Goal: Information Seeking & Learning: Find specific fact

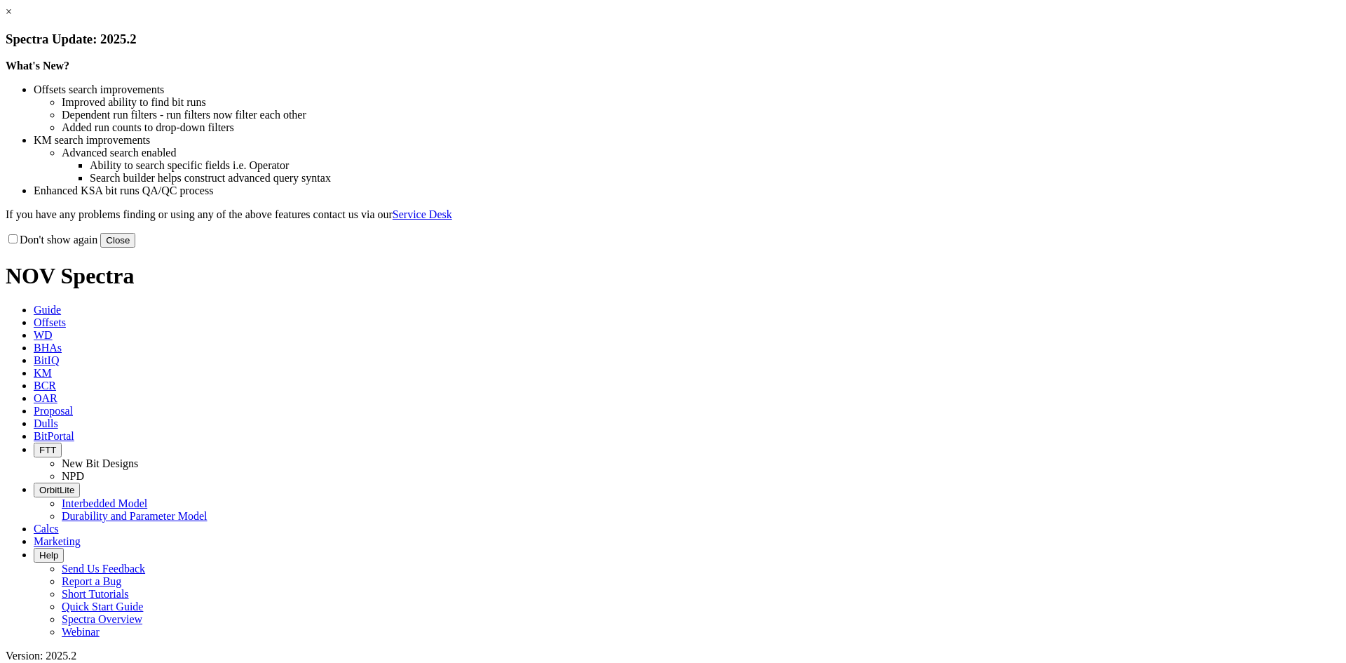
click at [135, 248] on button "Close" at bounding box center [117, 240] width 35 height 15
click at [12, 18] on link "×" at bounding box center [9, 12] width 6 height 12
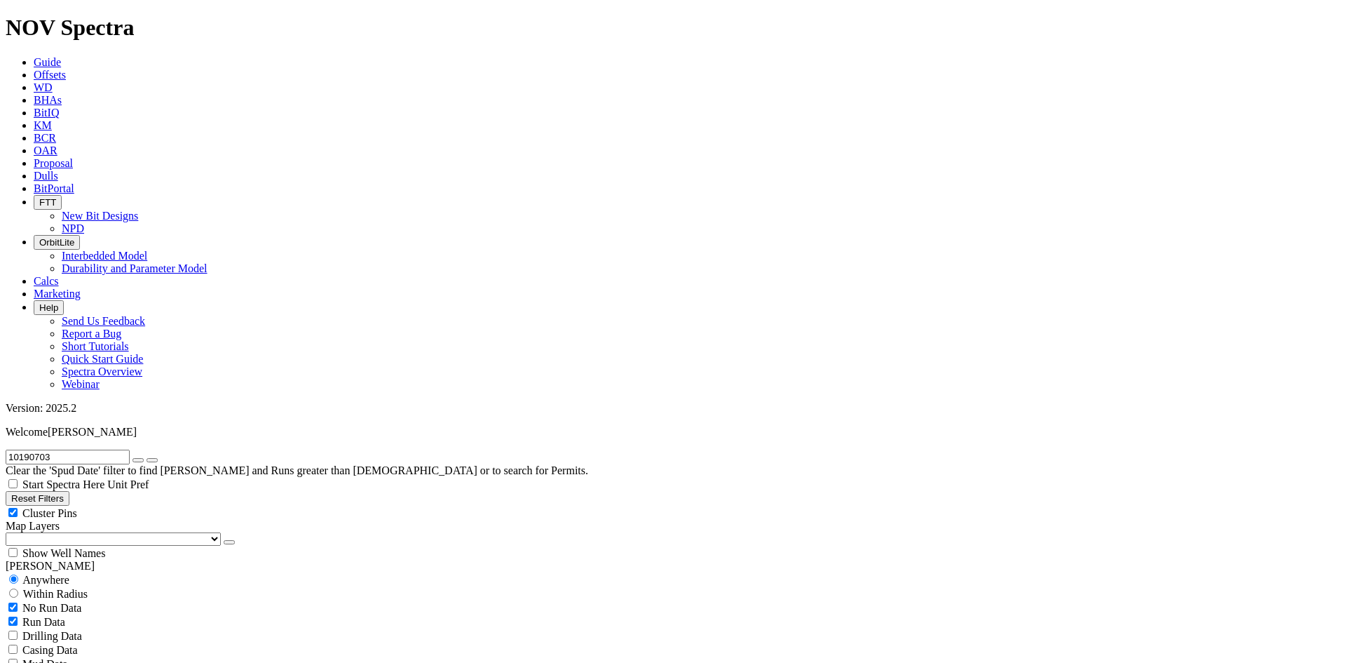
click at [90, 449] on input "10190703" at bounding box center [68, 456] width 124 height 15
click at [166, 560] on div "Wells" at bounding box center [673, 566] width 1335 height 13
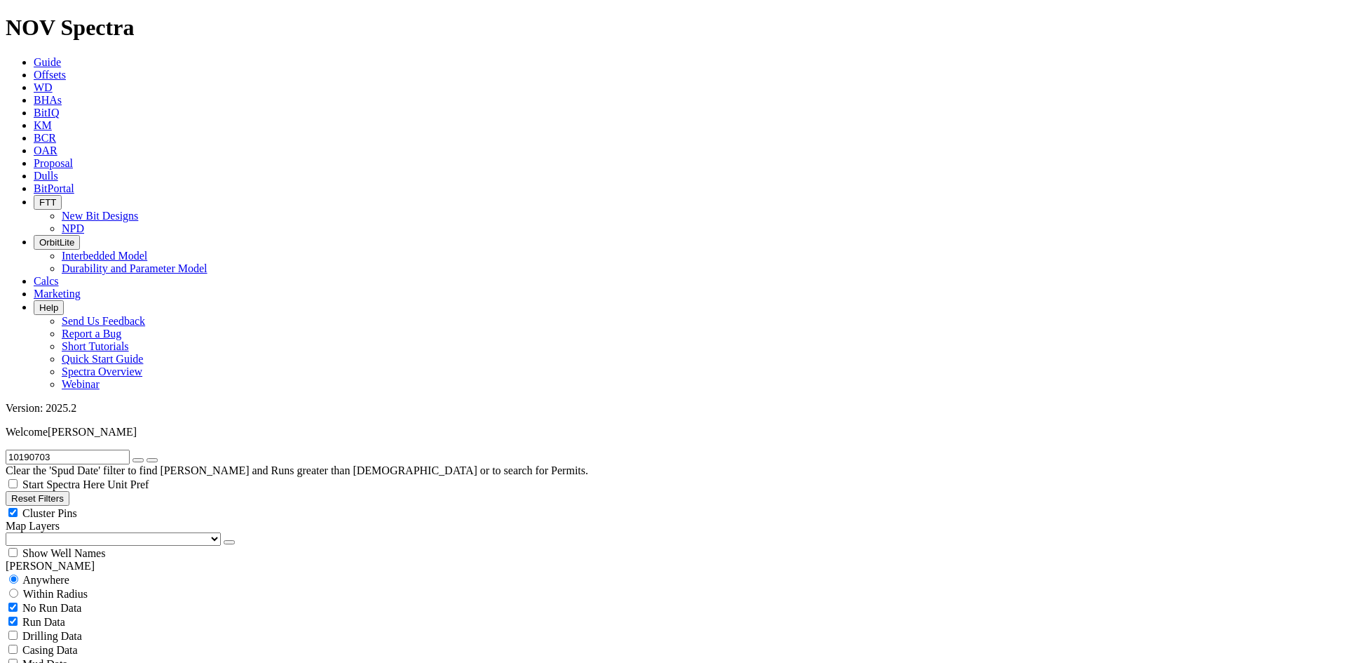
click at [81, 288] on span "Marketing" at bounding box center [57, 294] width 47 height 12
click at [52, 119] on span "KM" at bounding box center [43, 125] width 18 height 12
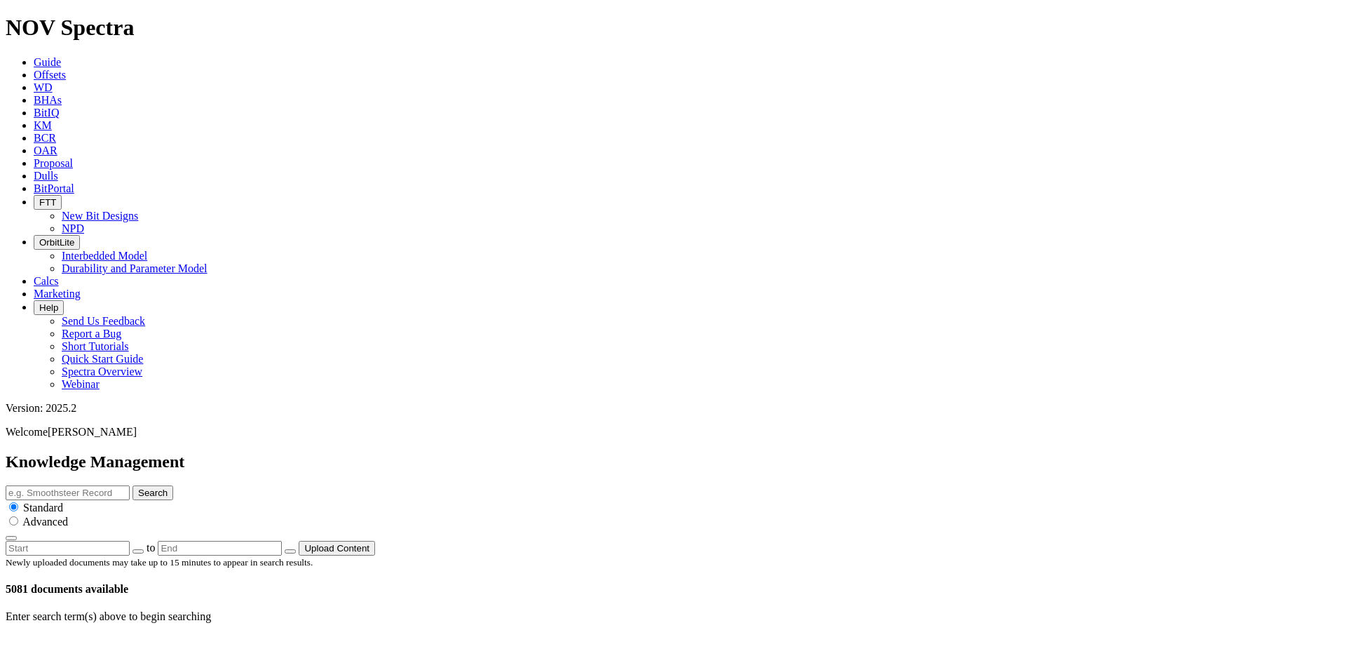
click at [130, 485] on input "text" at bounding box center [68, 492] width 124 height 15
paste input "F303294"
type input "F303294"
click at [173, 485] on button "Search" at bounding box center [153, 492] width 41 height 15
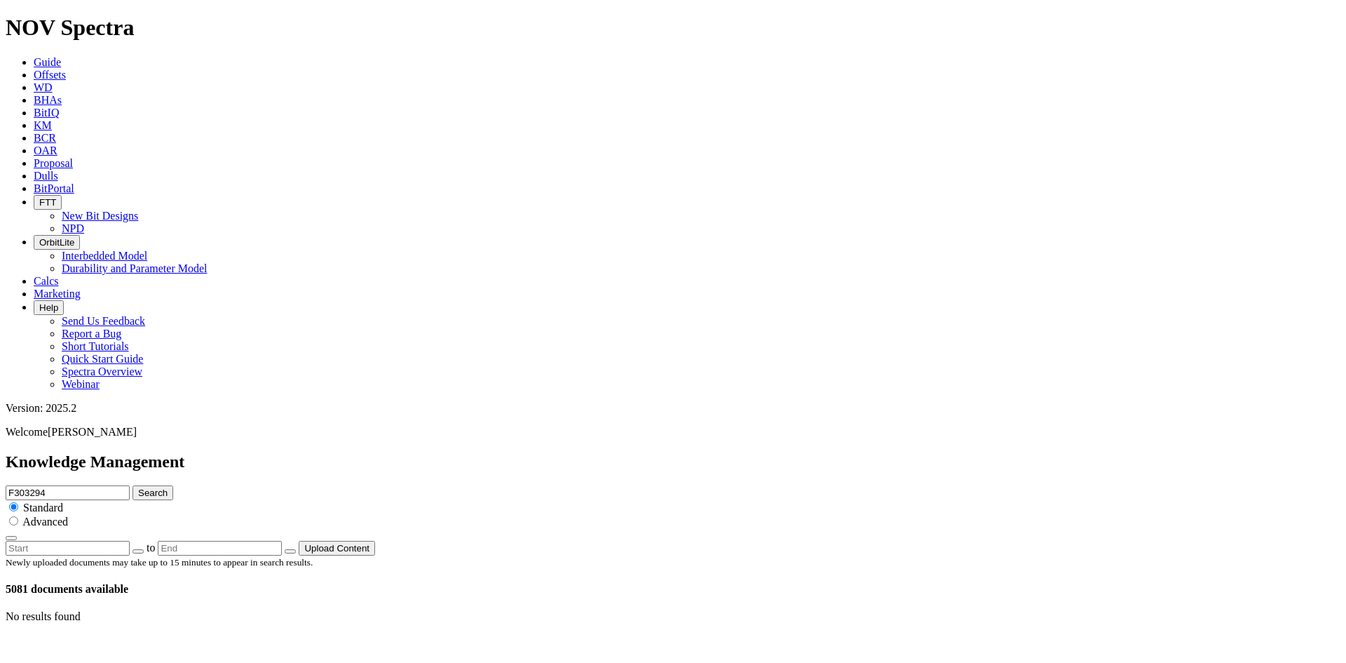
click at [1107, 555] on div "Newly uploaded documents may take up to 15 minutes to appear in search results.…" at bounding box center [673, 575] width 1335 height 40
click at [11, 538] on icon "button" at bounding box center [11, 538] width 0 height 0
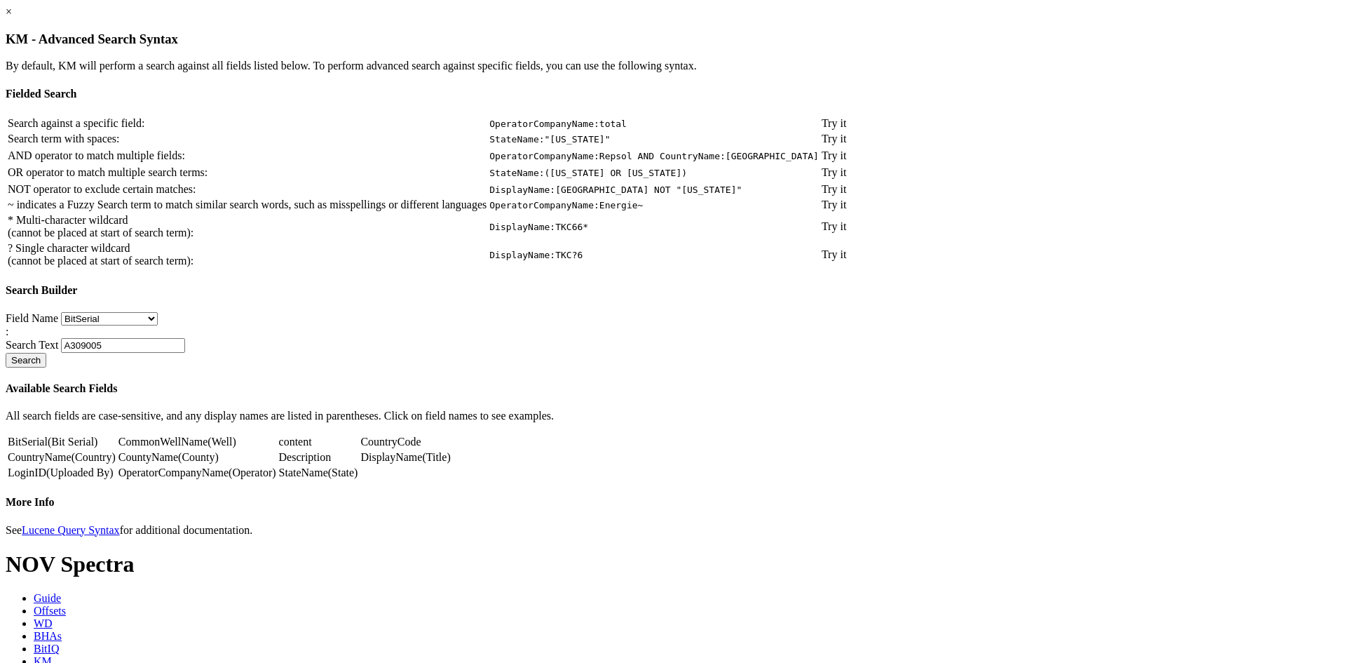
click at [12, 18] on link "×" at bounding box center [9, 12] width 6 height 12
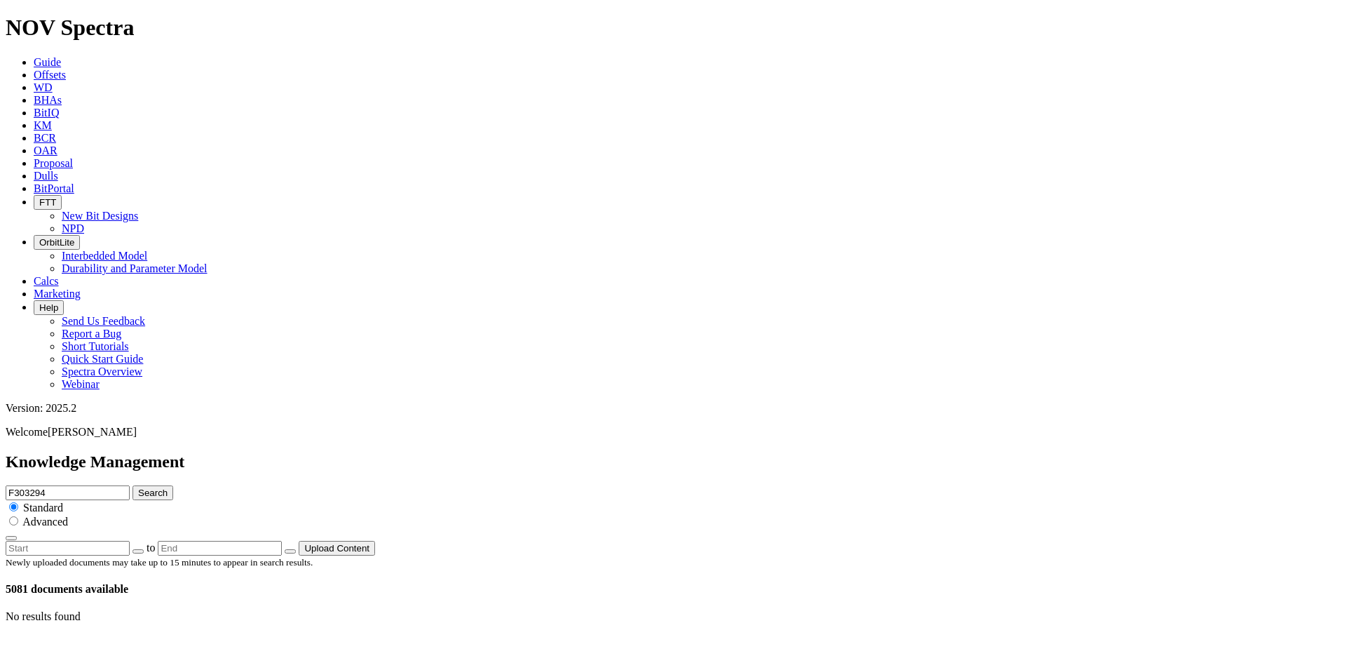
click at [907, 555] on div "Newly uploaded documents may take up to 15 minutes to appear in search results.…" at bounding box center [673, 575] width 1335 height 40
click at [130, 485] on input "F303294" at bounding box center [68, 492] width 124 height 15
click at [598, 555] on div at bounding box center [673, 555] width 1335 height 0
click at [130, 485] on input "F303294" at bounding box center [68, 492] width 124 height 15
click at [641, 485] on div "F303294 Search Standard Advanced" at bounding box center [673, 512] width 1335 height 55
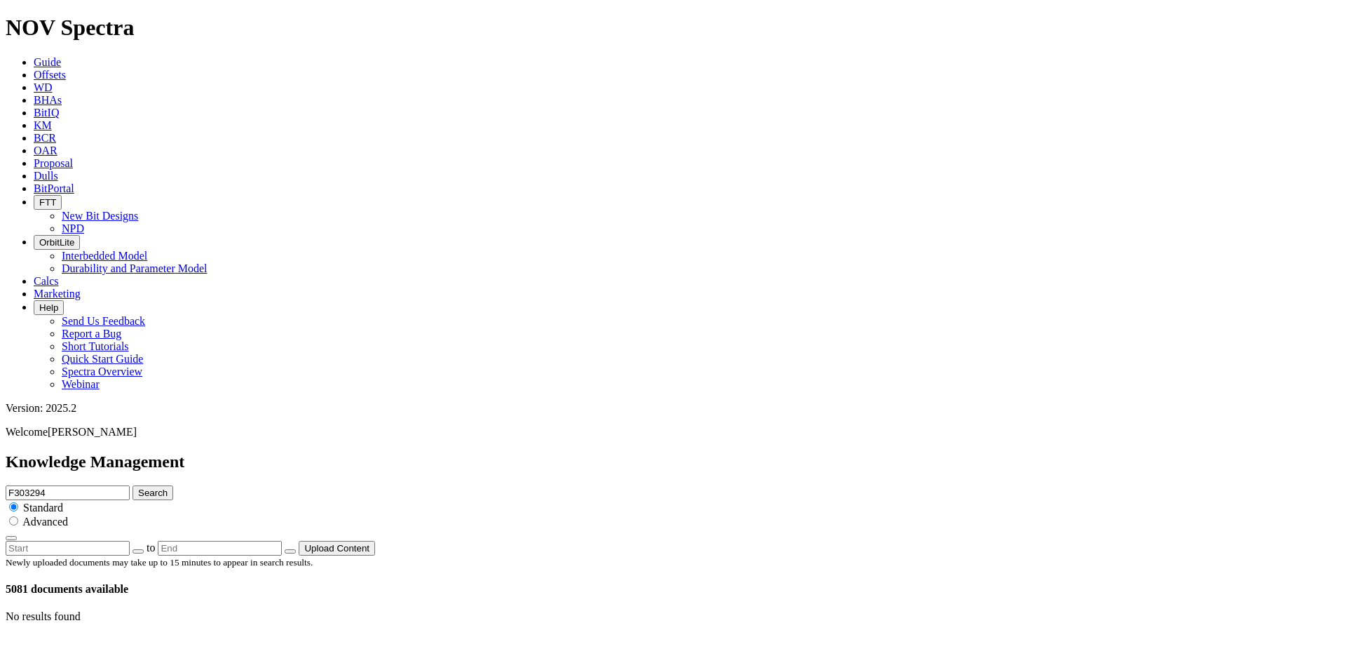
drag, startPoint x: 658, startPoint y: 68, endPoint x: 657, endPoint y: 78, distance: 9.9
click at [130, 485] on input "F303294" at bounding box center [68, 492] width 124 height 15
click at [656, 485] on div "F303294 Search Standard Advanced" at bounding box center [673, 512] width 1335 height 55
click at [130, 485] on input "F303294" at bounding box center [68, 492] width 124 height 15
click at [956, 555] on div at bounding box center [673, 555] width 1335 height 0
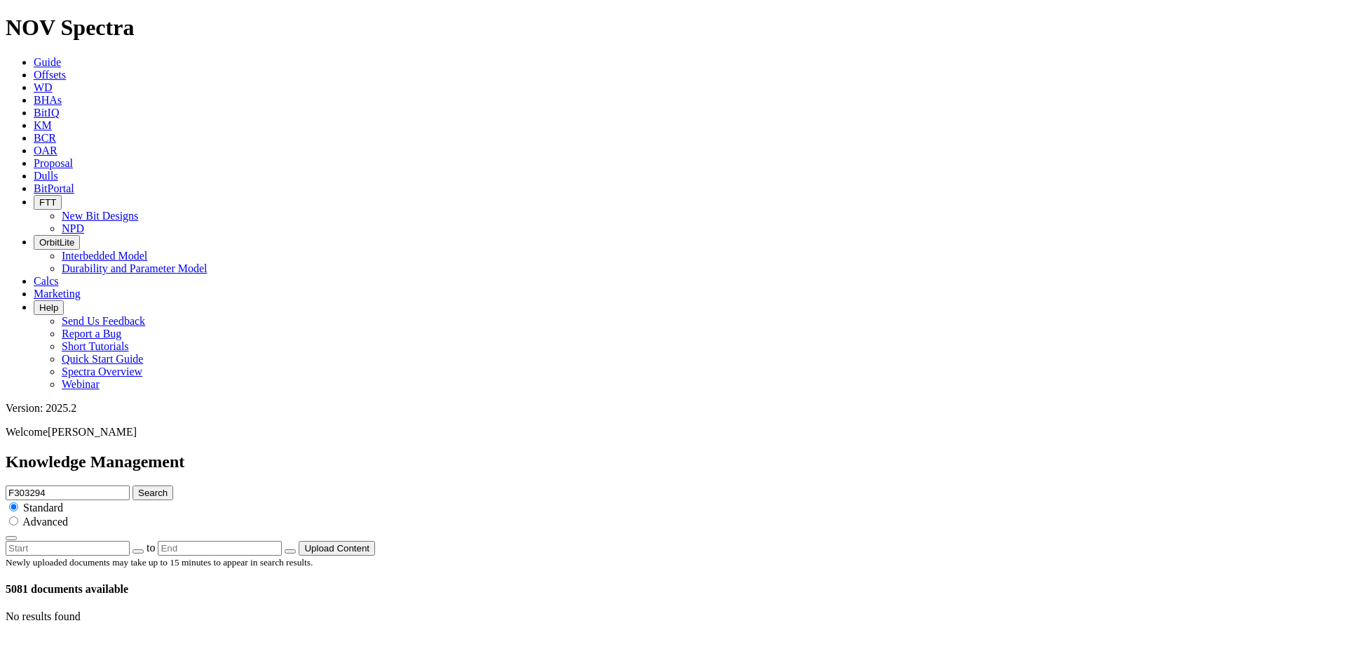
click at [553, 452] on div "Knowledge Management F303294 Search Standard Advanced to Upload Content" at bounding box center [673, 503] width 1335 height 103
click at [130, 485] on input "F303294" at bounding box center [68, 492] width 124 height 15
click at [609, 485] on div "F303294 Search Standard Advanced" at bounding box center [673, 512] width 1335 height 55
click at [130, 485] on input "F303294" at bounding box center [68, 492] width 124 height 15
click at [649, 485] on div "F303294 Search Standard Advanced" at bounding box center [673, 512] width 1335 height 55
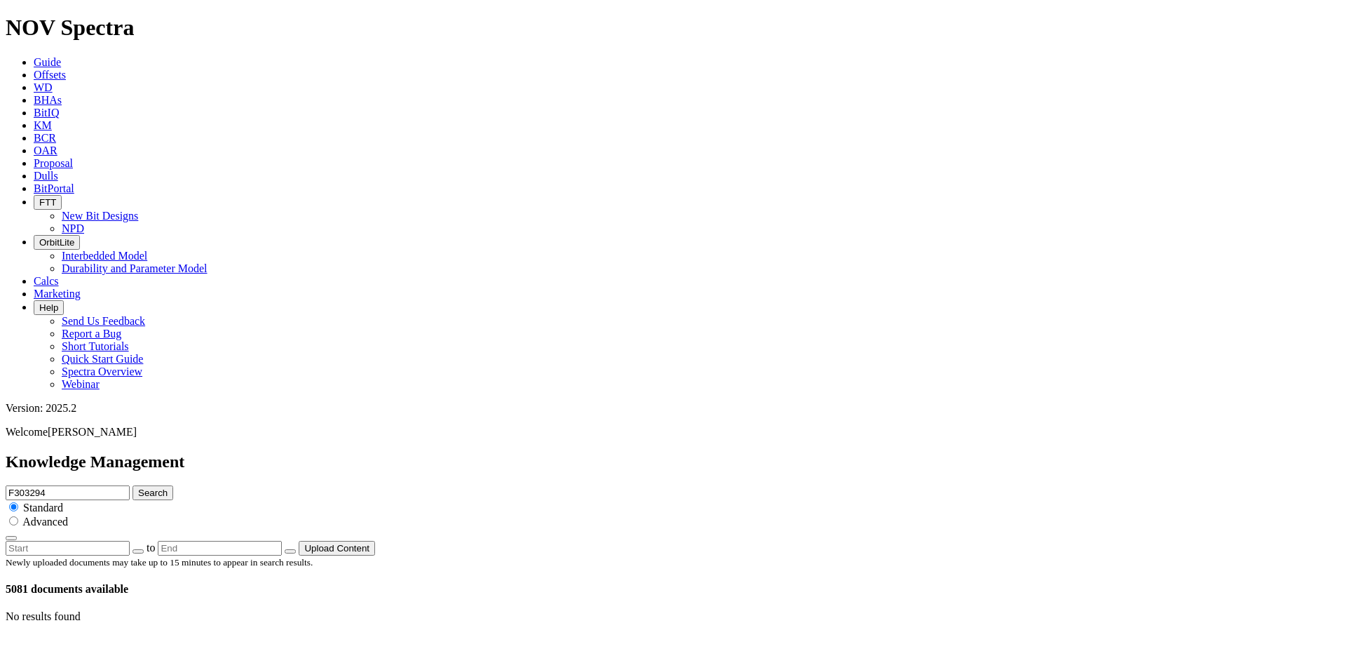
click at [130, 485] on input "F303294" at bounding box center [68, 492] width 124 height 15
drag, startPoint x: 649, startPoint y: 101, endPoint x: 659, endPoint y: 88, distance: 16.4
click at [649, 485] on div "F303294 Search Standard Advanced" at bounding box center [673, 512] width 1335 height 55
click at [130, 485] on input "F303294" at bounding box center [68, 492] width 124 height 15
drag, startPoint x: 648, startPoint y: 103, endPoint x: 634, endPoint y: 114, distance: 18.0
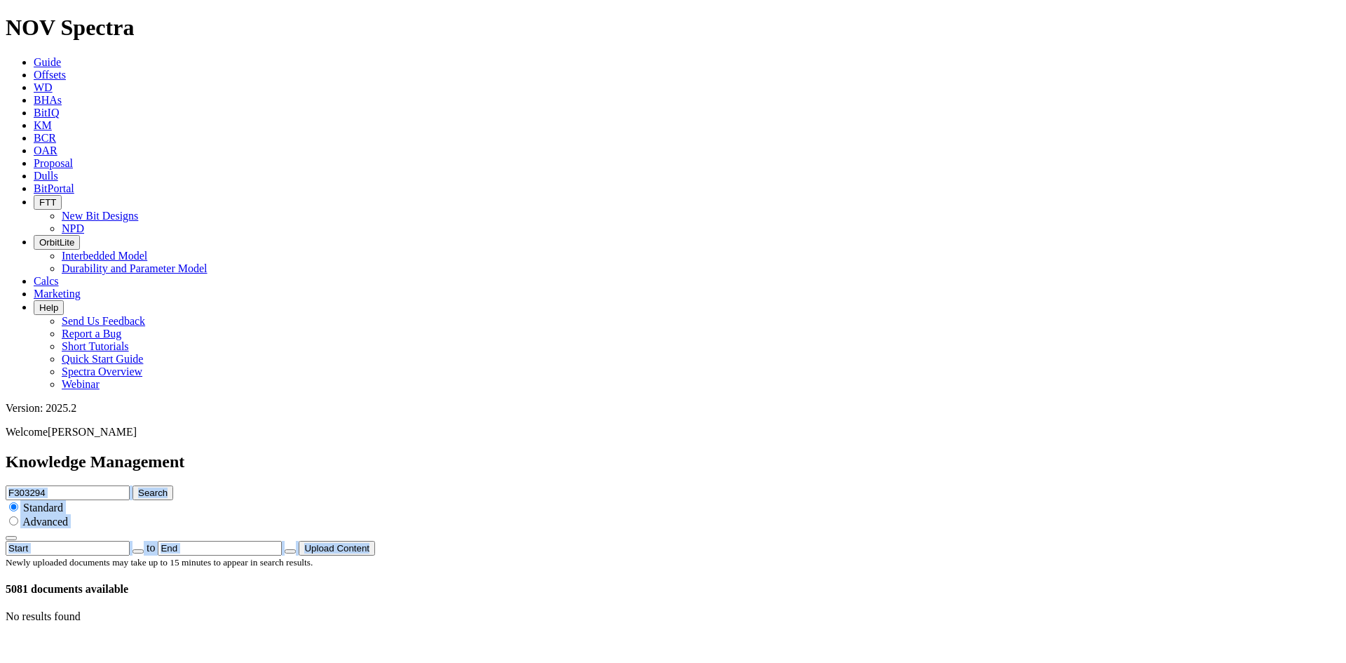
click at [635, 452] on knowledge-management-search "Knowledge Management F303294 Search Standard Advanced to Upload Content Newly u…" at bounding box center [673, 537] width 1335 height 170
click at [130, 485] on input "F303294" at bounding box center [68, 492] width 124 height 15
drag, startPoint x: 662, startPoint y: 74, endPoint x: 652, endPoint y: 77, distance: 10.4
click at [130, 485] on input "F303294" at bounding box center [68, 492] width 124 height 15
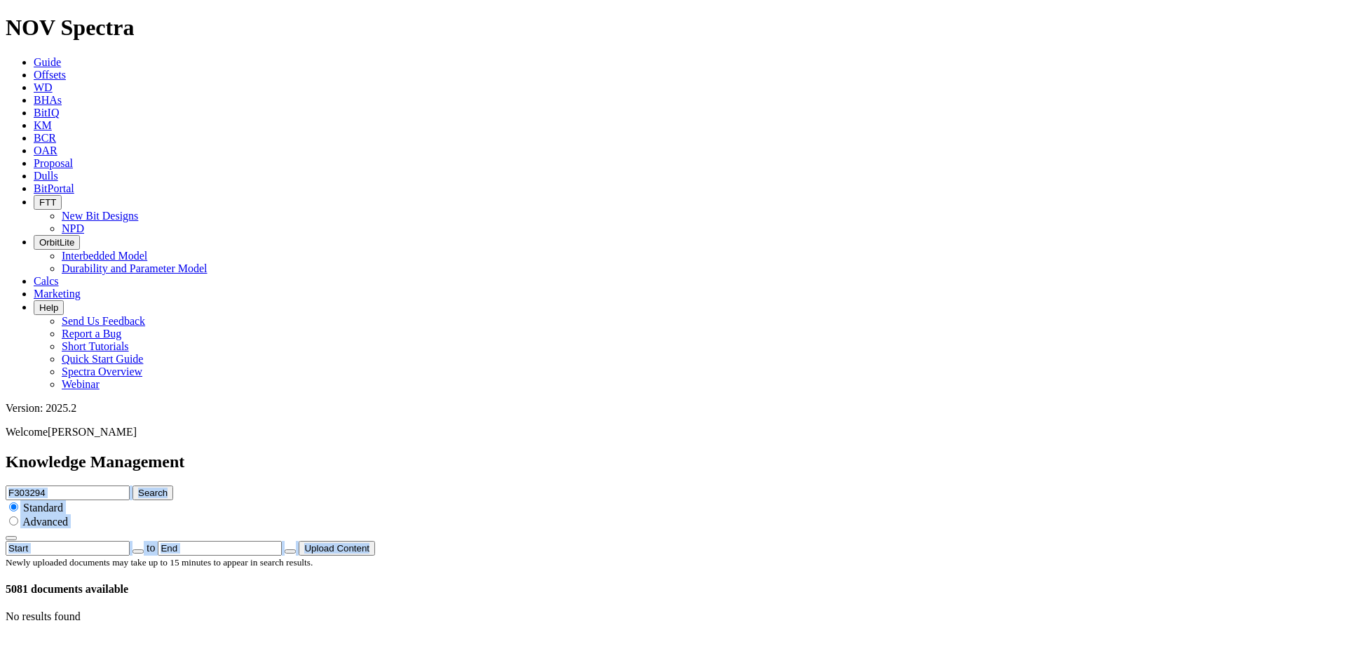
click at [130, 485] on input "F303294" at bounding box center [68, 492] width 124 height 15
click at [648, 555] on div at bounding box center [673, 555] width 1335 height 0
drag, startPoint x: 872, startPoint y: 78, endPoint x: 521, endPoint y: 109, distance: 352.7
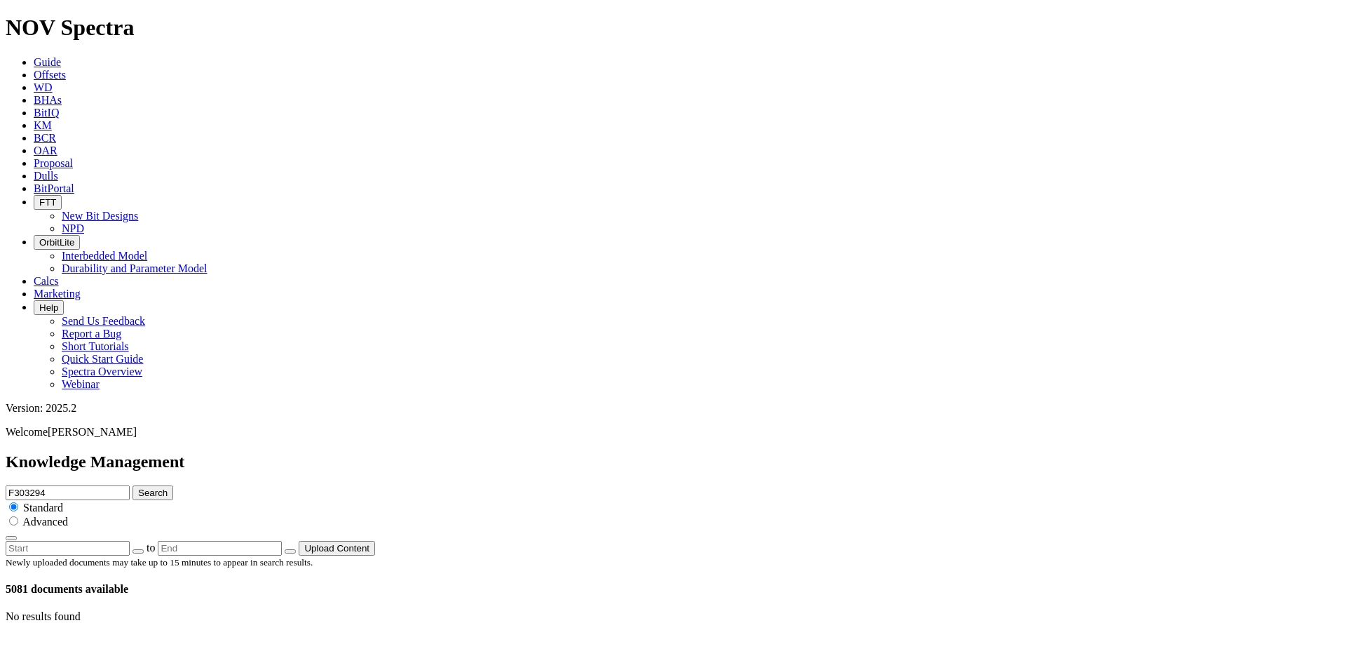
click at [486, 452] on div "Knowledge Management F303294 Search Standard Advanced to Upload Content" at bounding box center [673, 503] width 1335 height 103
type input "]"
click at [173, 485] on button "Search" at bounding box center [153, 492] width 41 height 15
click at [471, 555] on div "Newly uploaded documents may take up to 15 minutes to appear in search results.…" at bounding box center [673, 575] width 1335 height 40
click at [420, 555] on div "Newly uploaded documents may take up to 15 minutes to appear in search results.…" at bounding box center [673, 575] width 1335 height 40
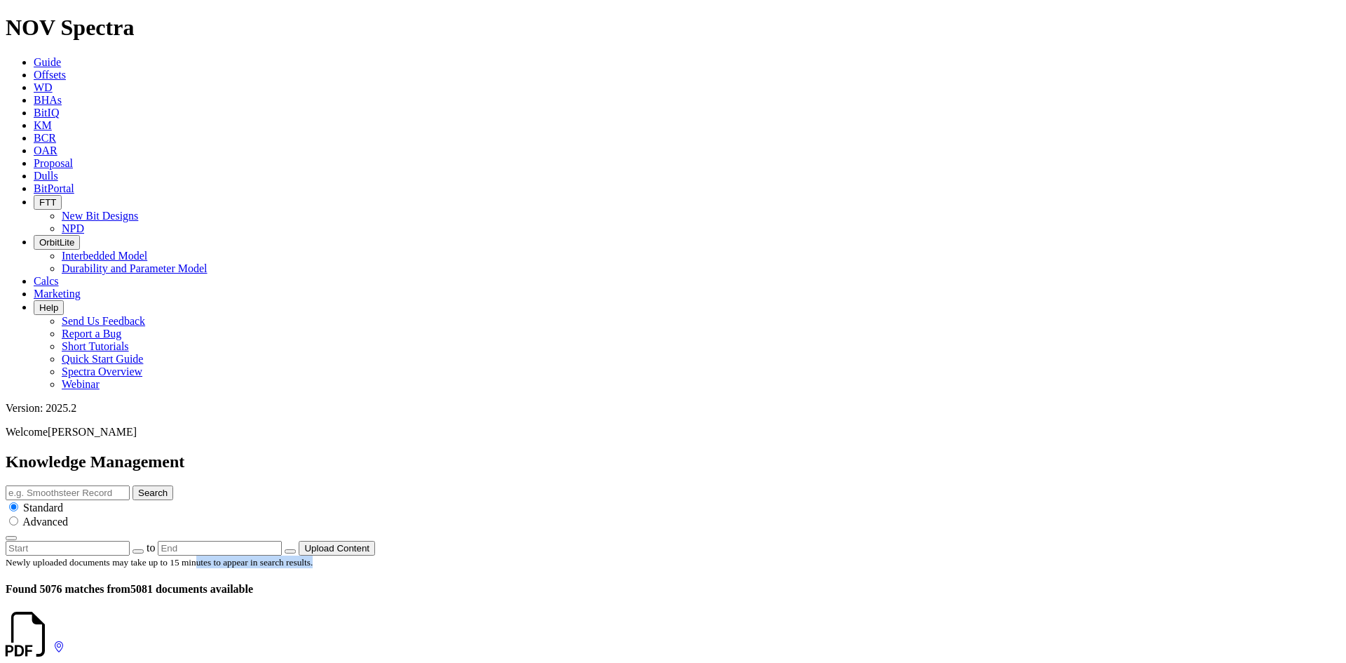
drag, startPoint x: 361, startPoint y: 119, endPoint x: 212, endPoint y: 123, distance: 148.7
click at [212, 555] on div "Newly uploaded documents may take up to 15 minutes to appear in search results.…" at bounding box center [673, 575] width 1335 height 40
click at [177, 555] on div "Newly uploaded documents may take up to 15 minutes to appear in search results.…" at bounding box center [673, 575] width 1335 height 40
drag, startPoint x: 341, startPoint y: 133, endPoint x: 276, endPoint y: 140, distance: 64.9
click at [276, 555] on div "Newly uploaded documents may take up to 15 minutes to appear in search results.…" at bounding box center [673, 575] width 1335 height 40
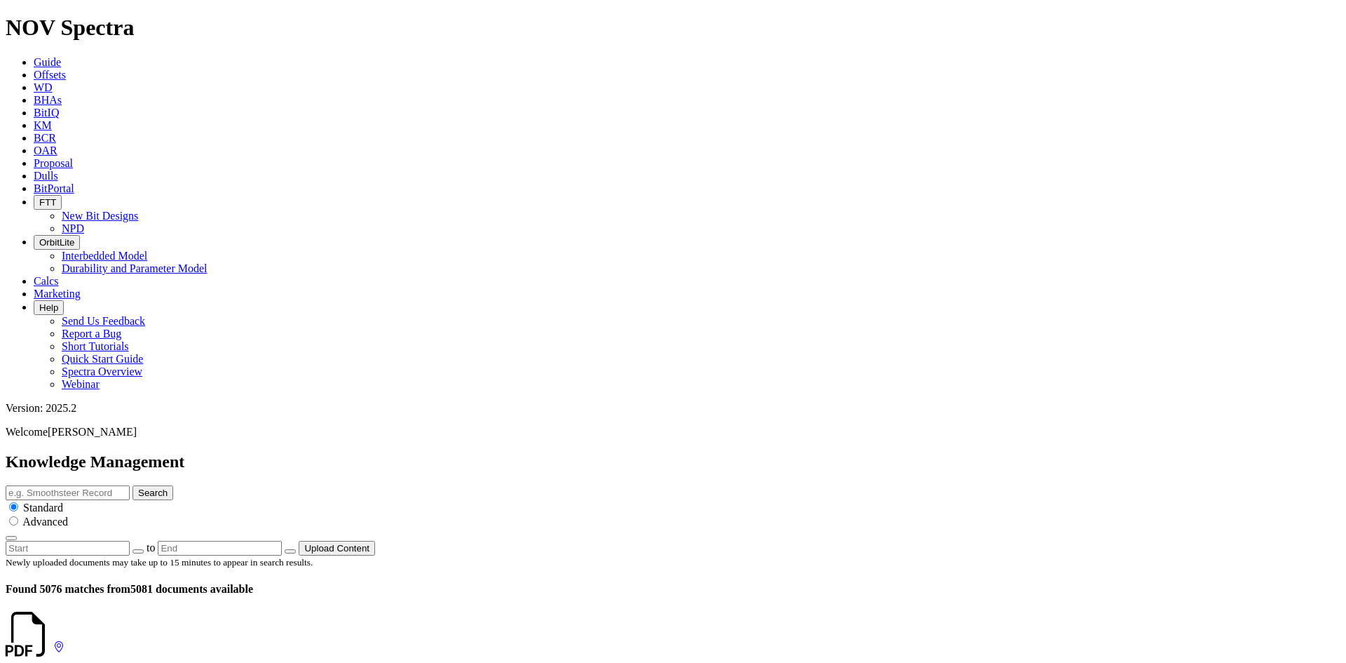
click at [225, 555] on div "Newly uploaded documents may take up to 15 minutes to appear in search results.…" at bounding box center [673, 575] width 1335 height 40
drag, startPoint x: 334, startPoint y: 135, endPoint x: 293, endPoint y: 135, distance: 41.4
click at [293, 555] on div "Newly uploaded documents may take up to 15 minutes to appear in search results.…" at bounding box center [673, 575] width 1335 height 40
click at [273, 555] on div "Newly uploaded documents may take up to 15 minutes to appear in search results.…" at bounding box center [673, 575] width 1335 height 40
drag, startPoint x: 375, startPoint y: 128, endPoint x: 14, endPoint y: 127, distance: 361.1
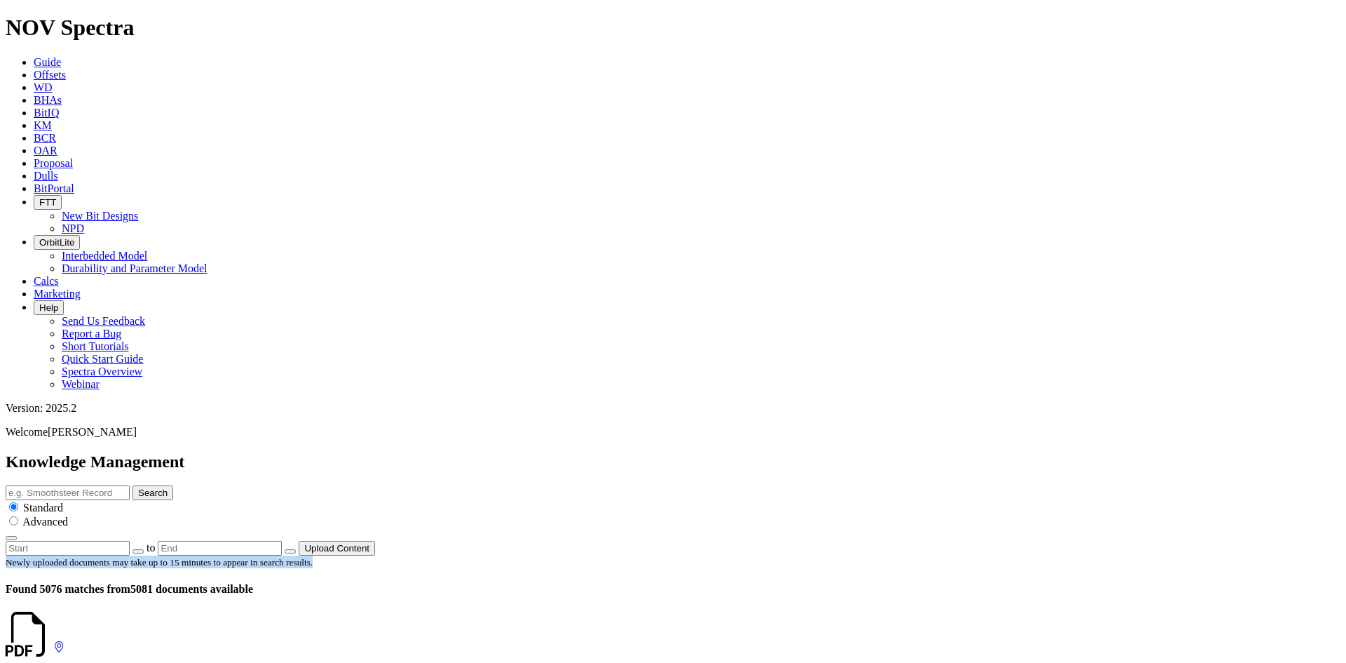
click at [14, 555] on div "Newly uploaded documents may take up to 15 minutes to appear in search results.…" at bounding box center [673, 575] width 1335 height 40
click at [367, 555] on div "Newly uploaded documents may take up to 15 minutes to appear in search results.…" at bounding box center [673, 575] width 1335 height 40
click at [130, 485] on input "text" at bounding box center [68, 492] width 124 height 15
click at [525, 452] on div "Knowledge Management Search Standard Advanced to Upload Content" at bounding box center [673, 503] width 1335 height 103
click at [130, 485] on input "text" at bounding box center [68, 492] width 124 height 15
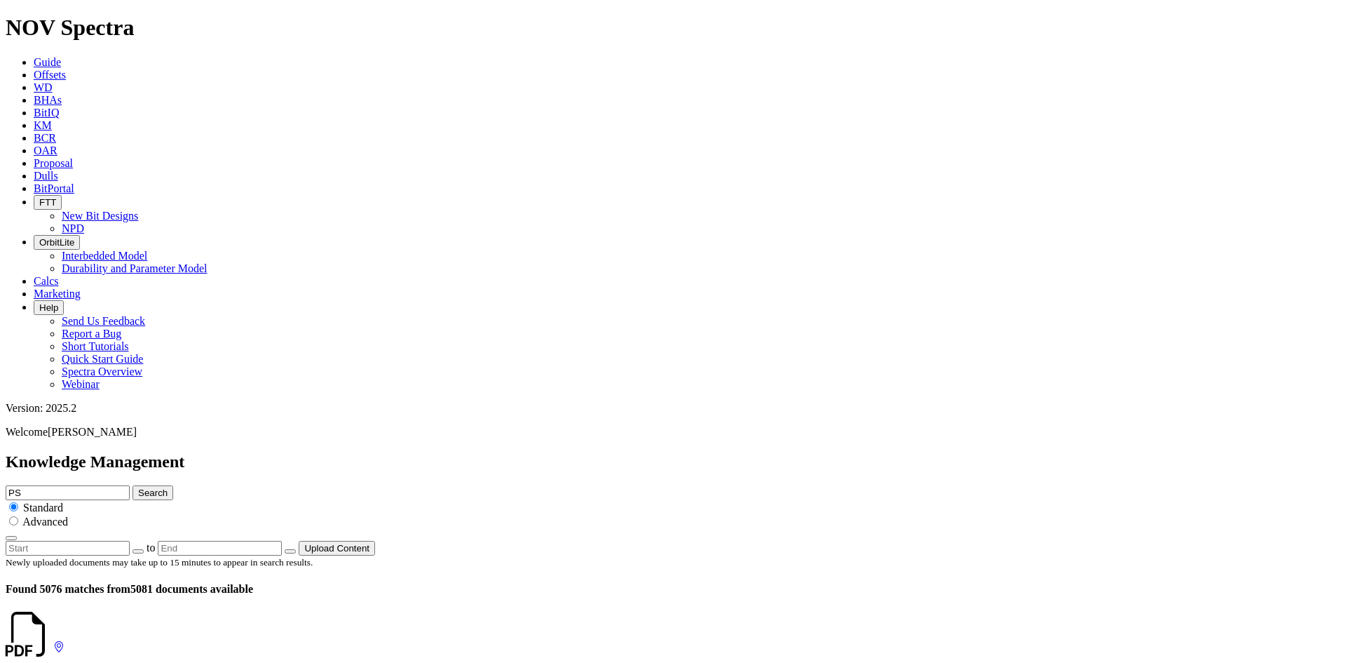
type input "PS"
click at [133, 485] on button "Search" at bounding box center [153, 492] width 41 height 15
click at [68, 515] on span "Advanced" at bounding box center [45, 521] width 46 height 12
click at [18, 516] on input "radio" at bounding box center [13, 520] width 9 height 9
radio input "true"
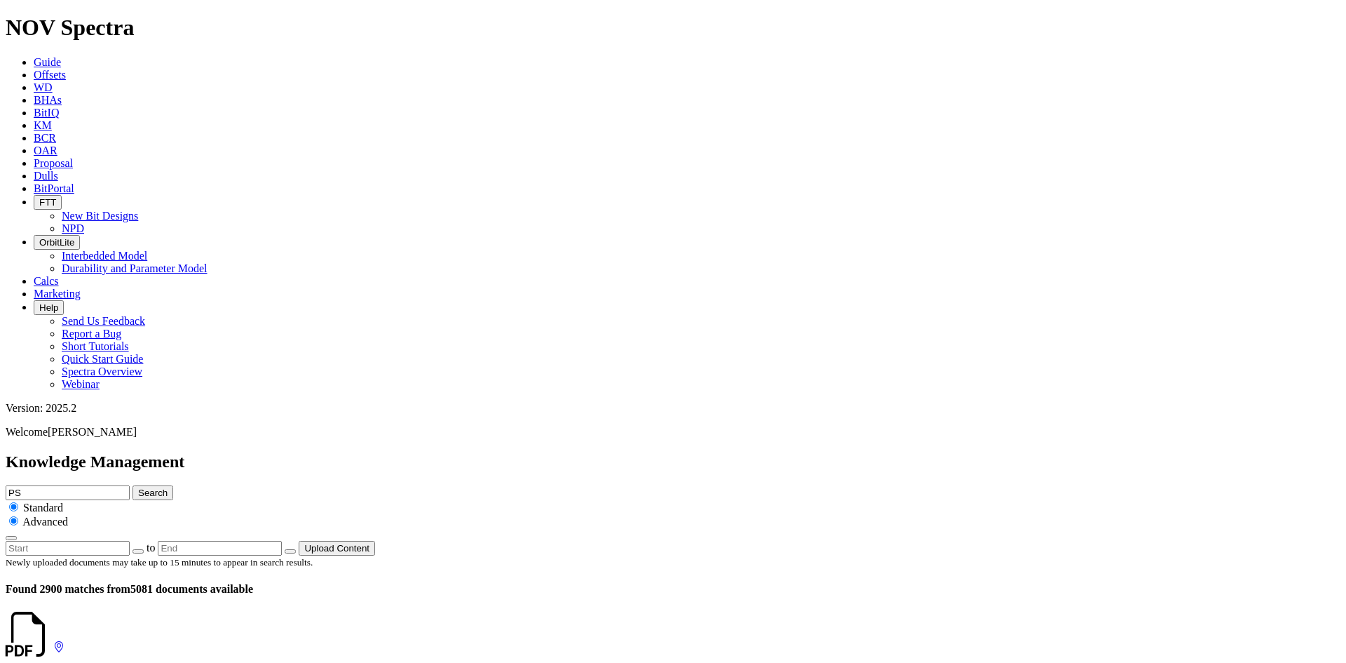
radio input "false"
click at [11, 538] on icon "button" at bounding box center [11, 538] width 0 height 0
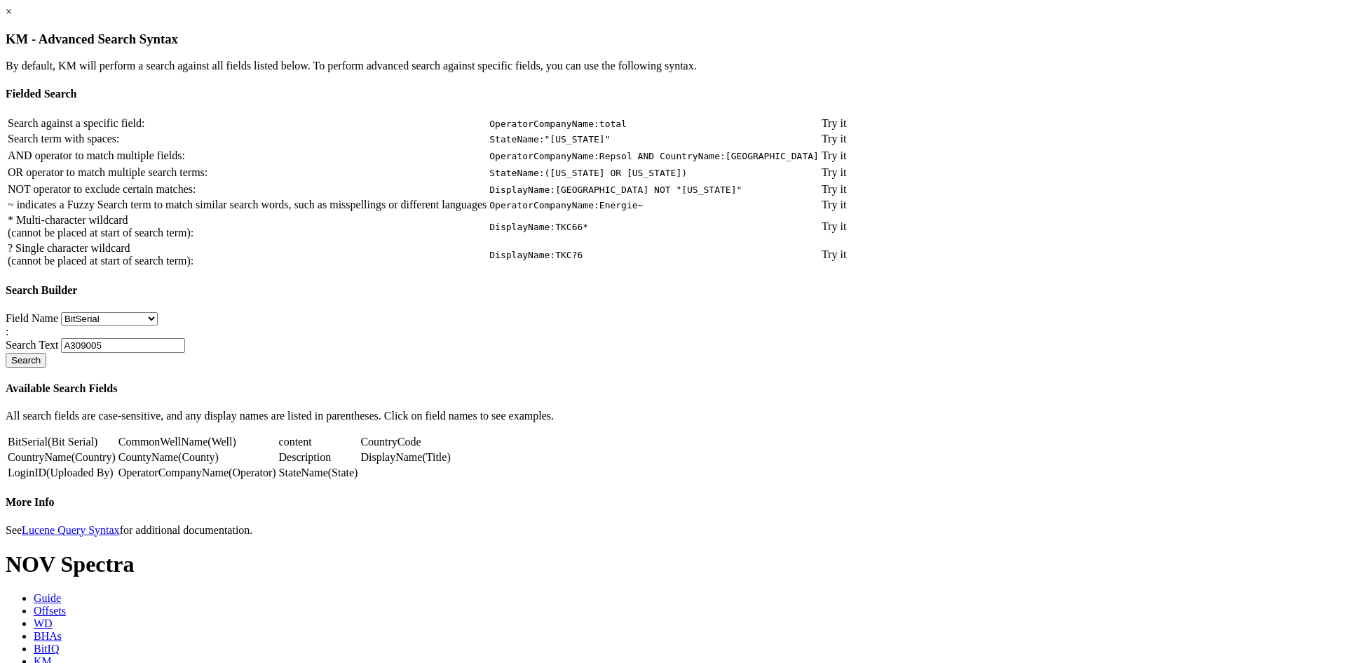
scroll to position [24, 0]
click at [48, 447] on link "BitSerial" at bounding box center [28, 441] width 40 height 12
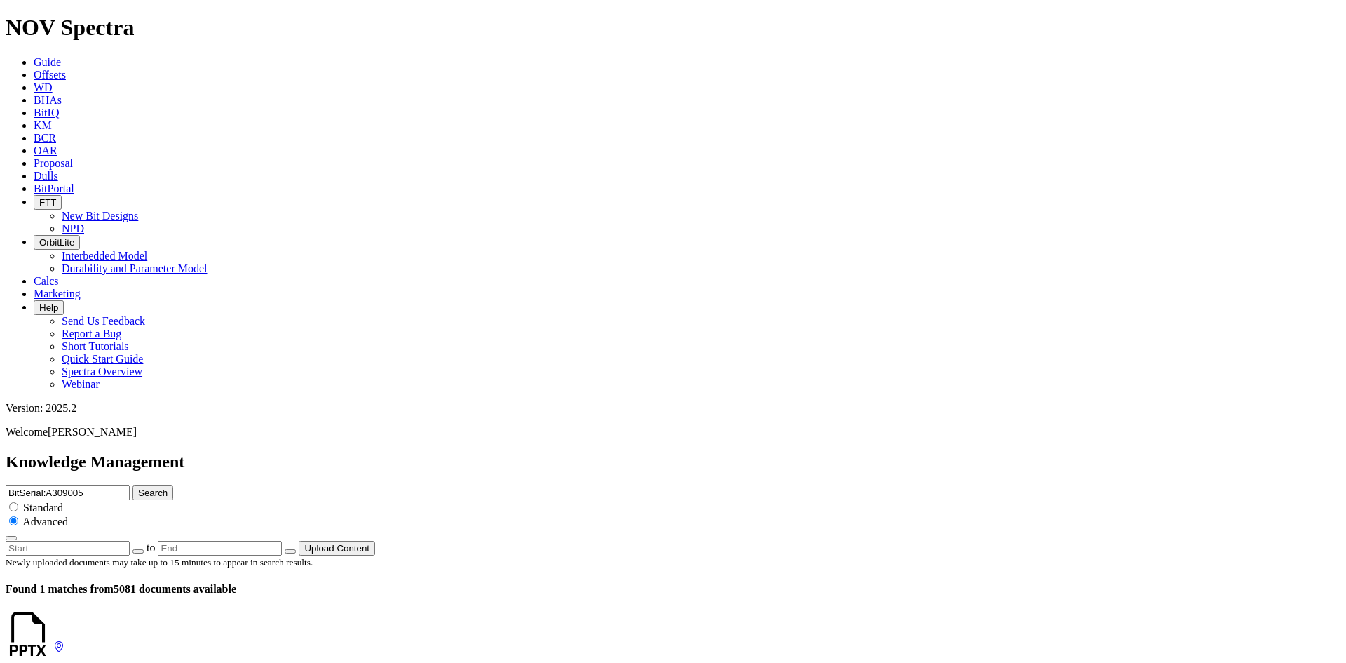
click at [130, 485] on input "BitSerial:A309005" at bounding box center [68, 492] width 124 height 15
type input "BitSerial:A276479"
click at [133, 485] on button "Search" at bounding box center [153, 492] width 41 height 15
click at [130, 485] on input "BitSerial:A276479" at bounding box center [68, 492] width 124 height 15
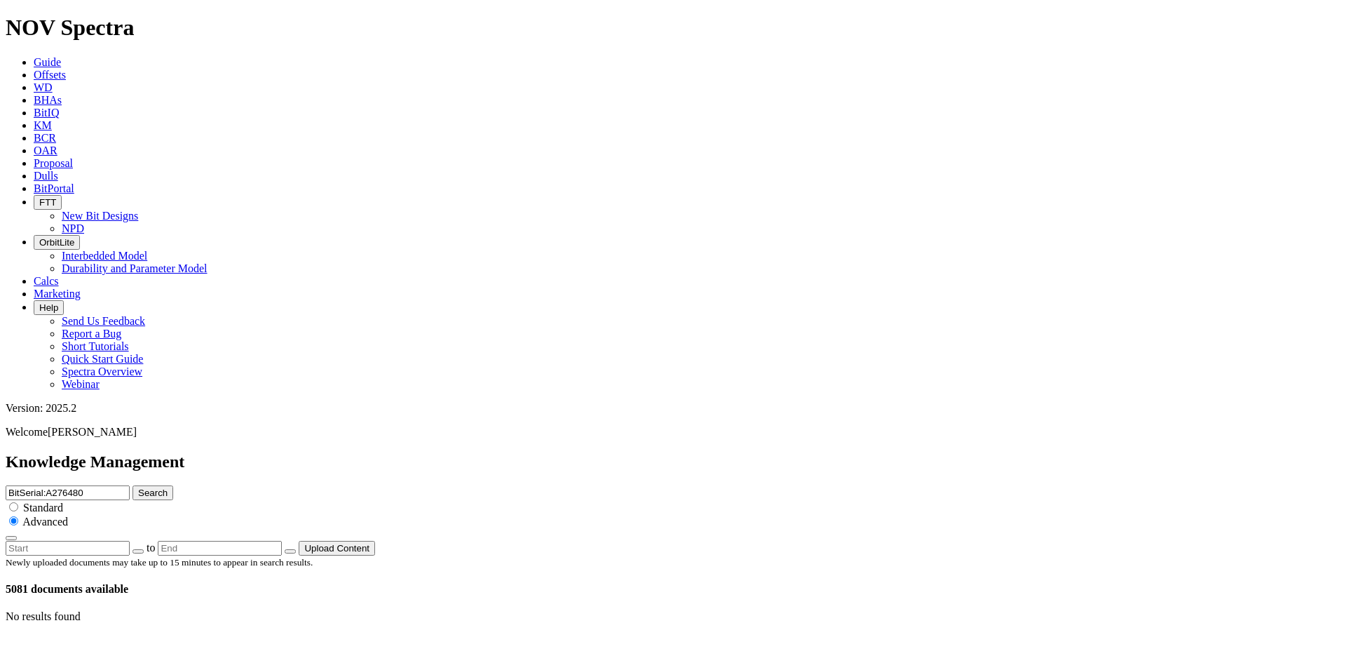
type input "BitSerial:A276480"
click at [133, 485] on button "Search" at bounding box center [153, 492] width 41 height 15
click at [130, 485] on input "BitSerial:A276480" at bounding box center [68, 492] width 124 height 15
type input "BitSerial:A276687"
click at [133, 485] on button "Search" at bounding box center [153, 492] width 41 height 15
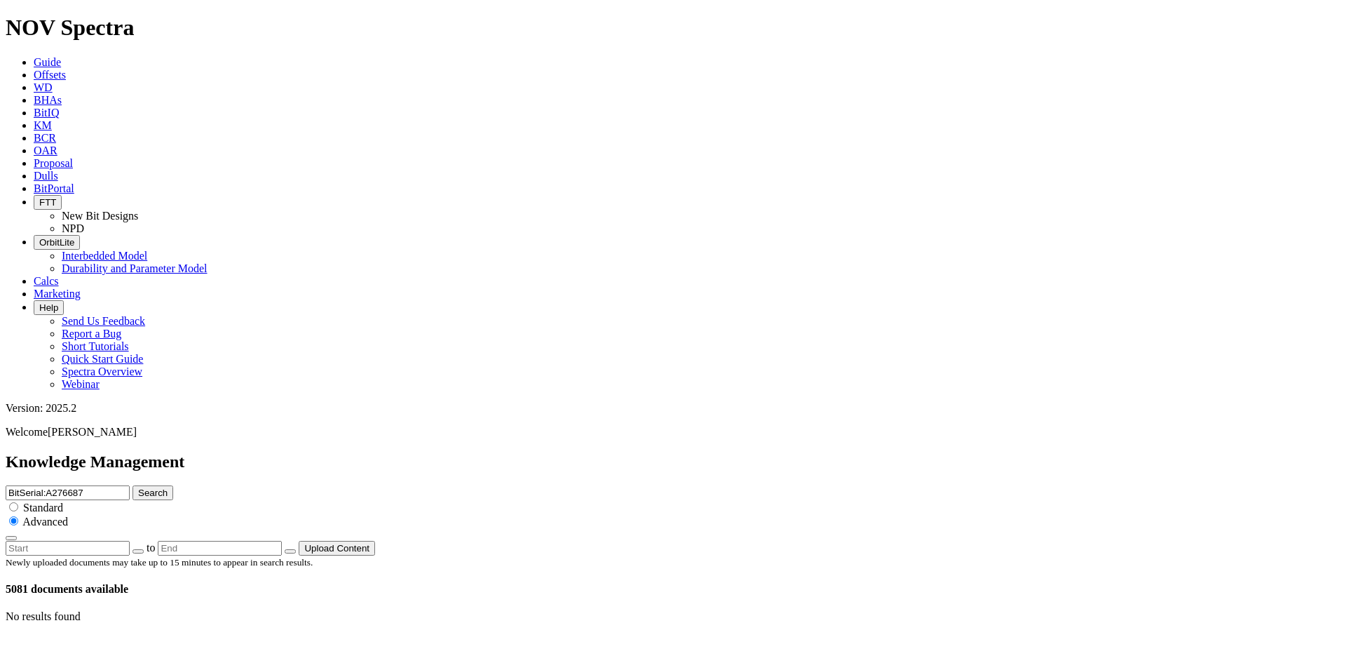
click at [130, 485] on input "BitSerial:A276687" at bounding box center [68, 492] width 124 height 15
type input "BitSerial:A277998"
click at [133, 485] on button "Search" at bounding box center [153, 492] width 41 height 15
click at [130, 485] on input "BitSerial:A277998" at bounding box center [68, 492] width 124 height 15
type input "BitSerial:A276479"
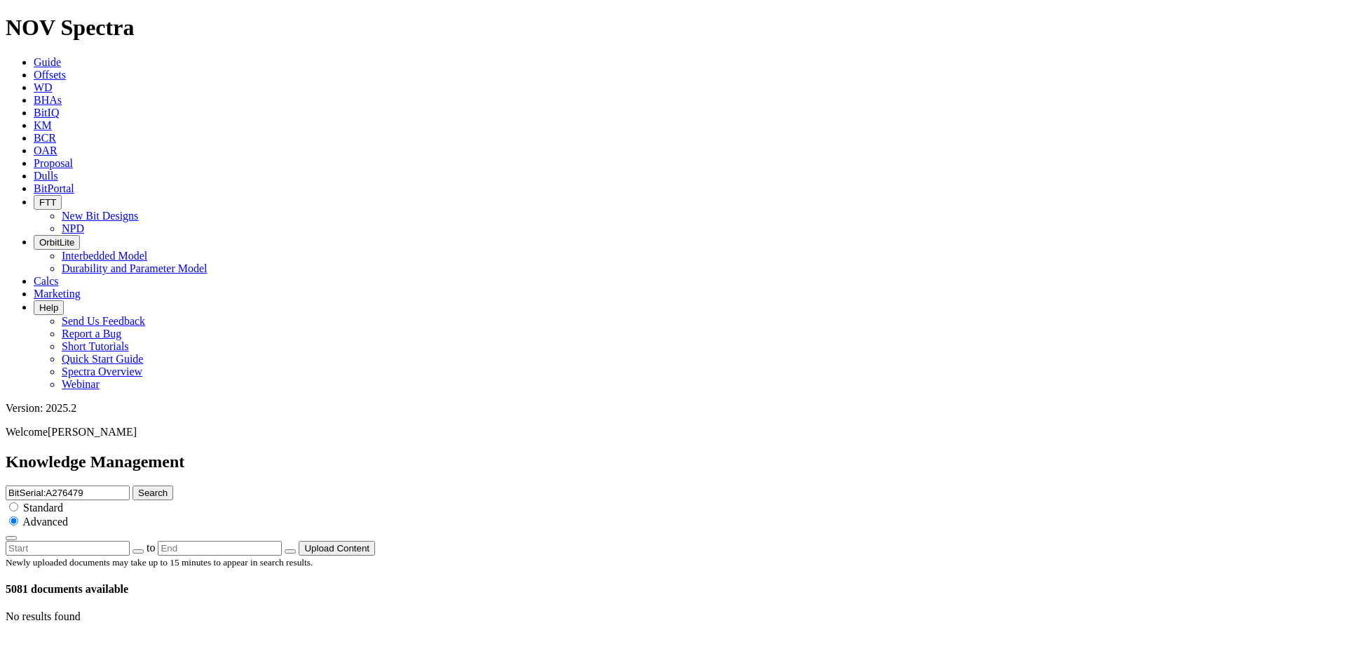
click at [133, 485] on button "Search" at bounding box center [153, 492] width 41 height 15
click at [130, 485] on input "BitSerial:A276479" at bounding box center [68, 492] width 124 height 15
type input "BitSerial:A276480"
click at [133, 485] on button "Search" at bounding box center [153, 492] width 41 height 15
click at [130, 485] on input "BitSerial:A276480" at bounding box center [68, 492] width 124 height 15
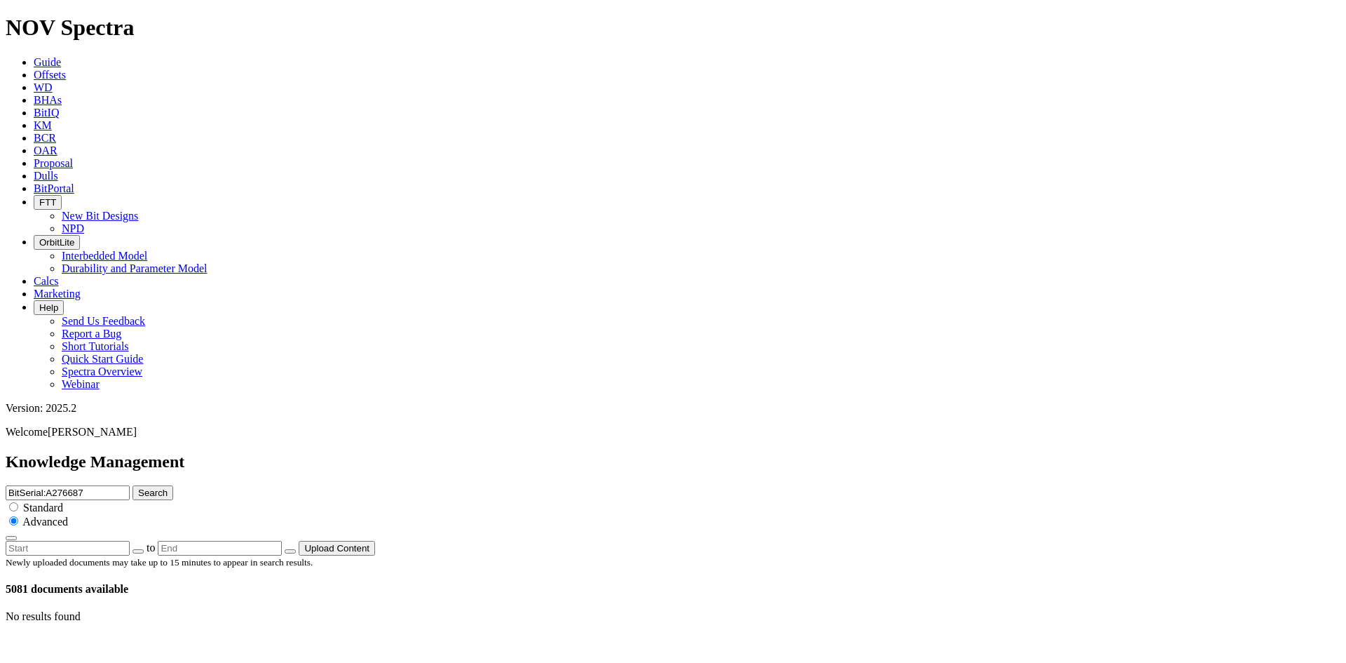
type input "BitSerial:A276687"
click at [133, 485] on button "Search" at bounding box center [153, 492] width 41 height 15
click at [130, 485] on input "BitSerial:A276687" at bounding box center [68, 492] width 124 height 15
type input "BitSerial:A279263"
click at [133, 485] on button "Search" at bounding box center [153, 492] width 41 height 15
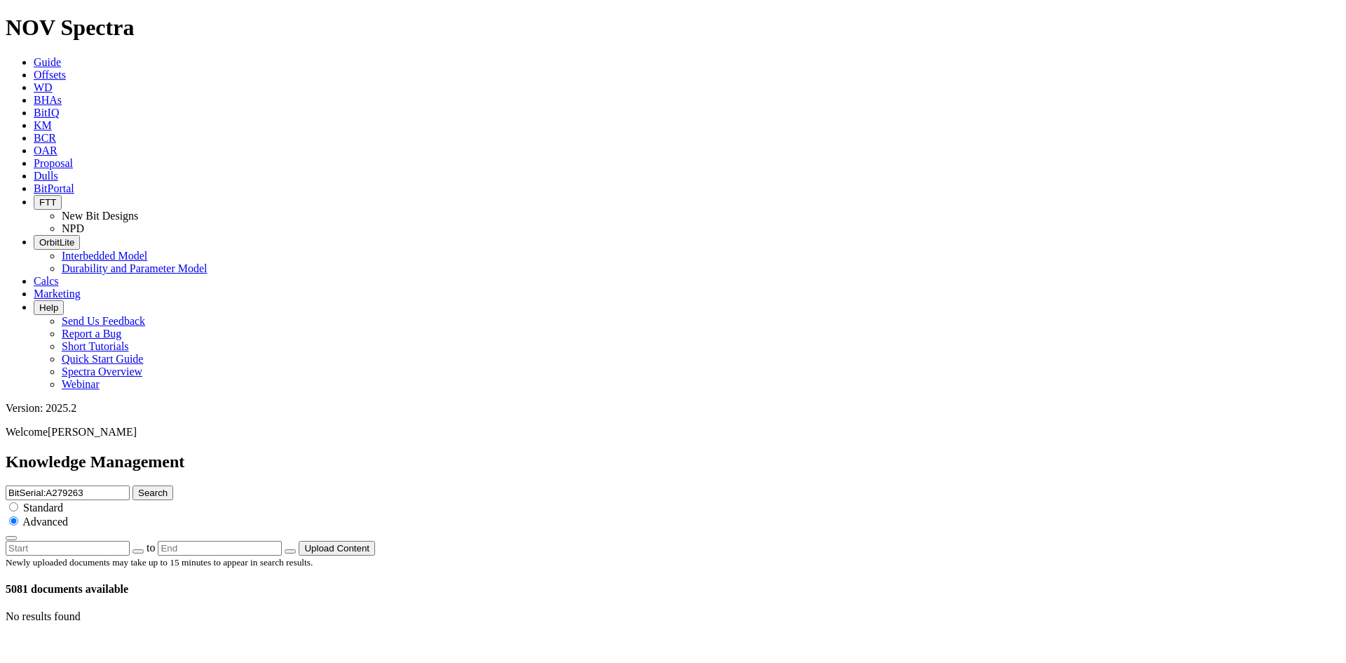
click at [130, 485] on input "BitSerial:A279263" at bounding box center [68, 492] width 124 height 15
type input "BitSerial:A2779263"
click at [133, 485] on button "Search" at bounding box center [153, 492] width 41 height 15
click at [130, 485] on input "BitSerial:A2779263" at bounding box center [68, 492] width 124 height 15
type input "BitSerial:A279263"
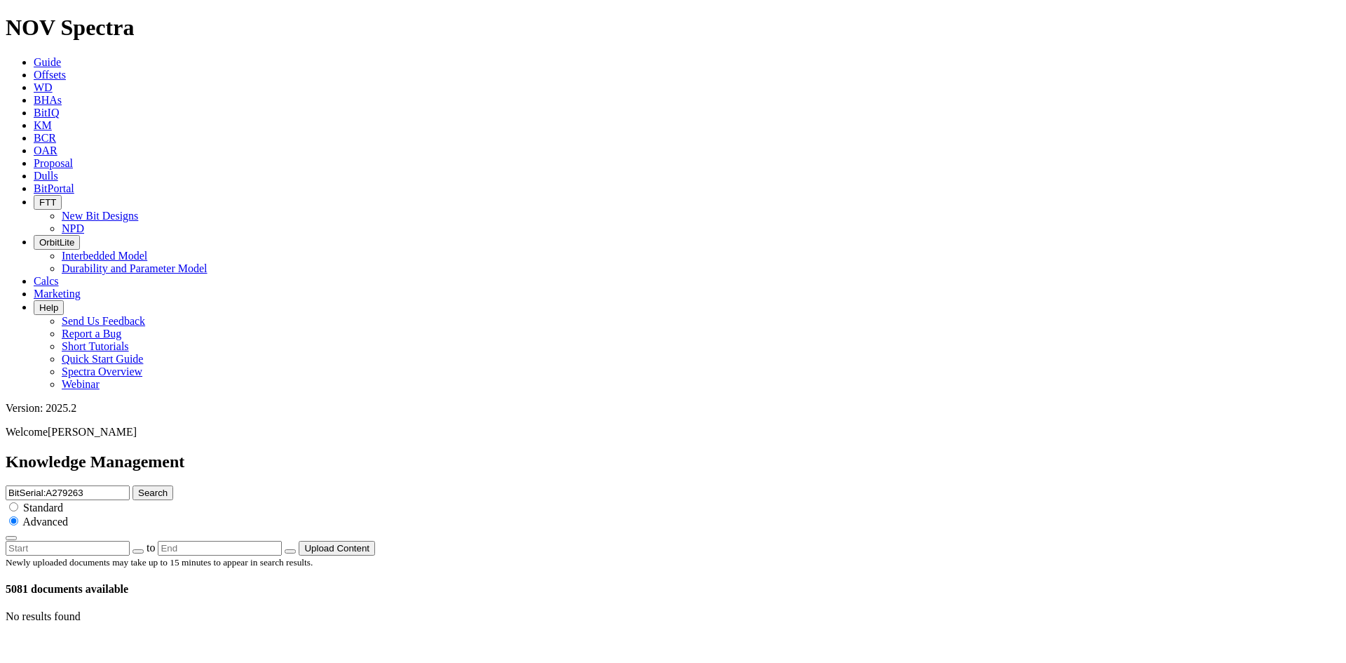
click at [133, 485] on button "Search" at bounding box center [153, 492] width 41 height 15
click at [130, 485] on input "BitSerial:A279263" at bounding box center [68, 492] width 124 height 15
type input "BitSerial:A279264"
click at [133, 485] on button "Search" at bounding box center [153, 492] width 41 height 15
click at [130, 485] on input "BitSerial:A279264" at bounding box center [68, 492] width 124 height 15
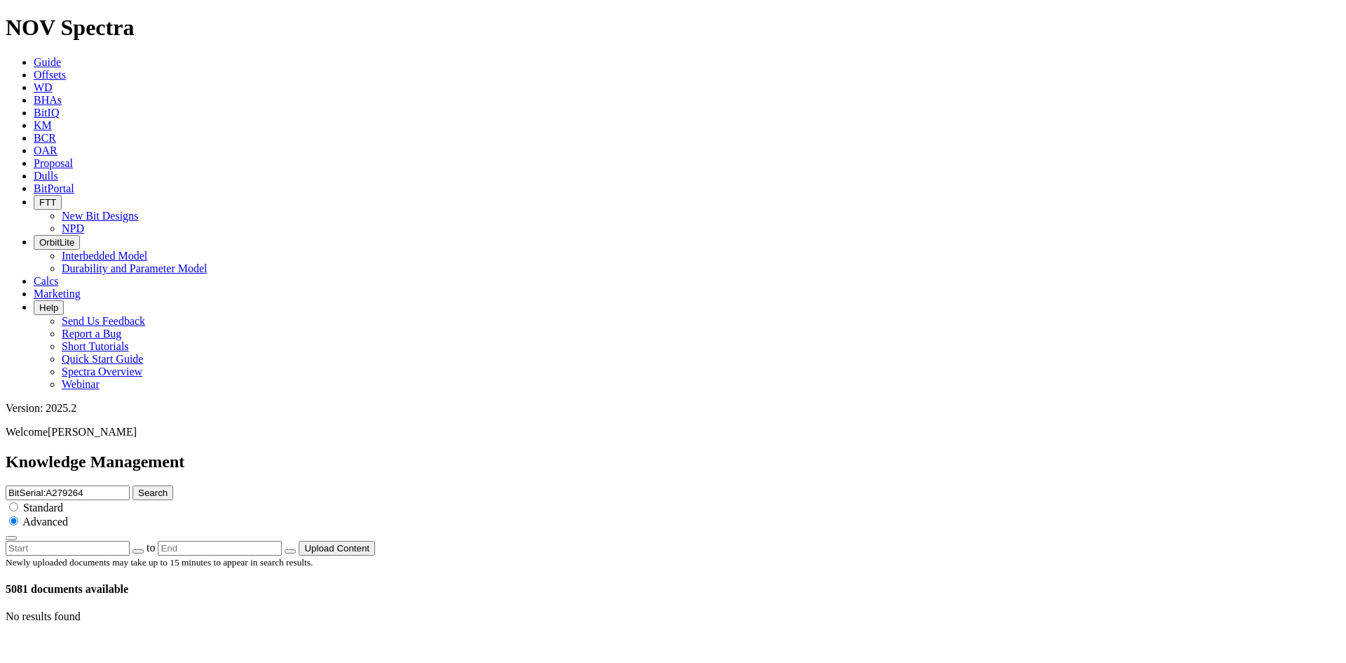
drag, startPoint x: 700, startPoint y: 73, endPoint x: 654, endPoint y: 69, distance: 46.5
click at [130, 485] on input "BitSerial:A279264" at bounding box center [68, 492] width 124 height 15
paste input "F279572"
type input "BitSerial:F279572"
click at [133, 485] on button "Search" at bounding box center [153, 492] width 41 height 15
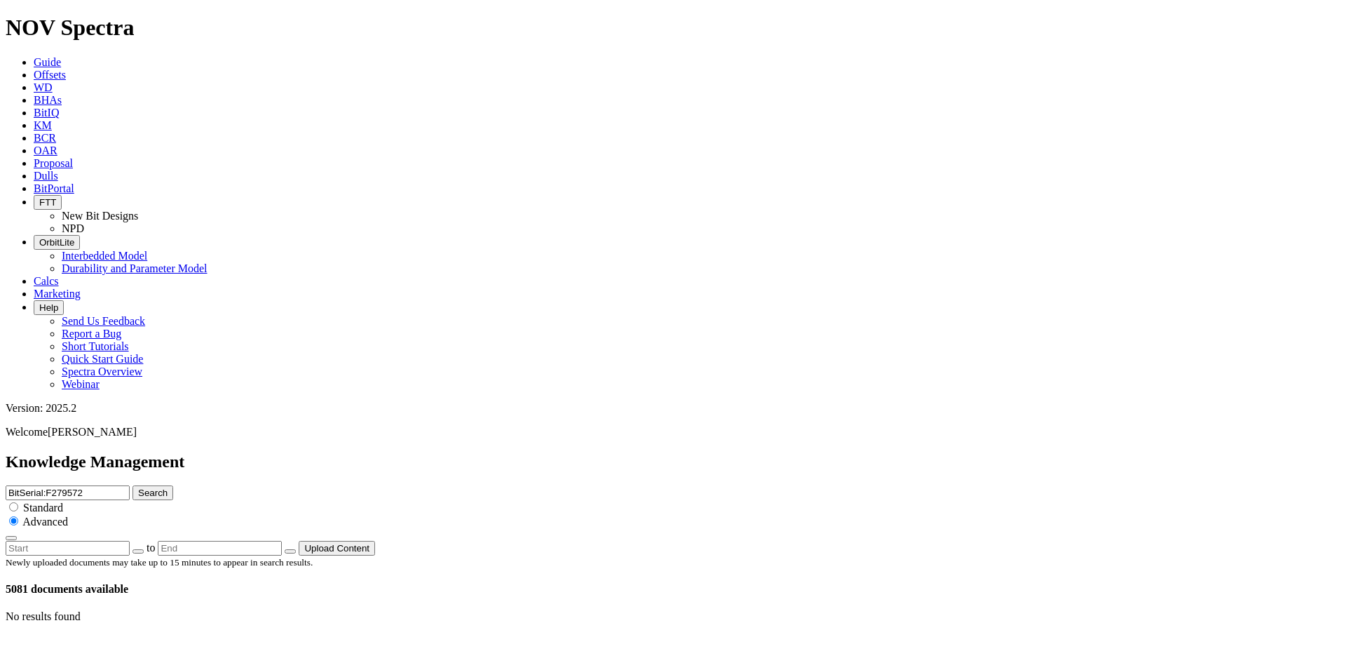
click at [130, 485] on input "BitSerial:F279572" at bounding box center [68, 492] width 124 height 15
drag, startPoint x: 694, startPoint y: 78, endPoint x: 651, endPoint y: 75, distance: 42.2
click at [130, 485] on input "BitSerial:F279572" at bounding box center [68, 492] width 124 height 15
paste input "3"
type input "BitSerial:F279573"
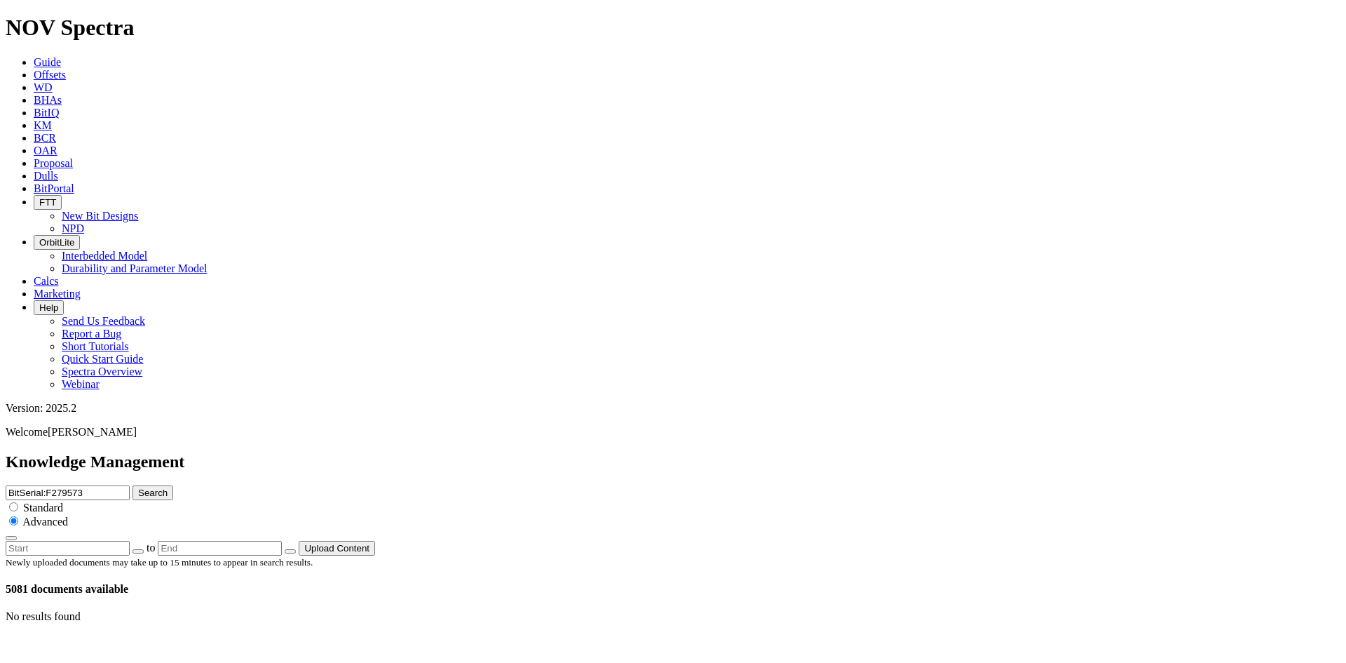
click at [133, 485] on button "Search" at bounding box center [153, 492] width 41 height 15
click at [130, 485] on input "BitSerial:F279573" at bounding box center [68, 492] width 124 height 15
drag, startPoint x: 674, startPoint y: 77, endPoint x: 651, endPoint y: 79, distance: 22.5
click at [130, 485] on input "BitSerial:F279573" at bounding box center [68, 492] width 124 height 15
paste input "303294"
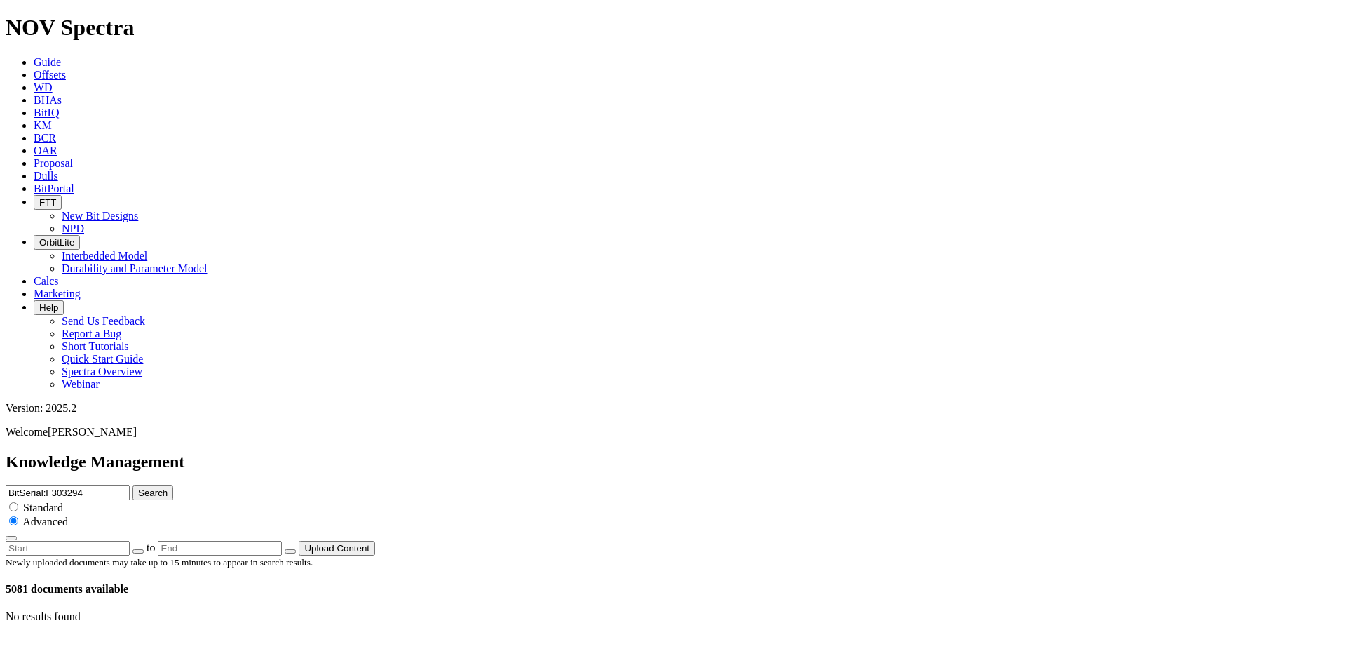
type input "BitSerial:F303294"
click at [133, 485] on button "Search" at bounding box center [153, 492] width 41 height 15
click at [130, 485] on input "BitSerial:F303294" at bounding box center [68, 492] width 124 height 15
drag, startPoint x: 692, startPoint y: 74, endPoint x: 662, endPoint y: 79, distance: 30.4
click at [130, 485] on input "BitSerial:F303294" at bounding box center [68, 492] width 124 height 15
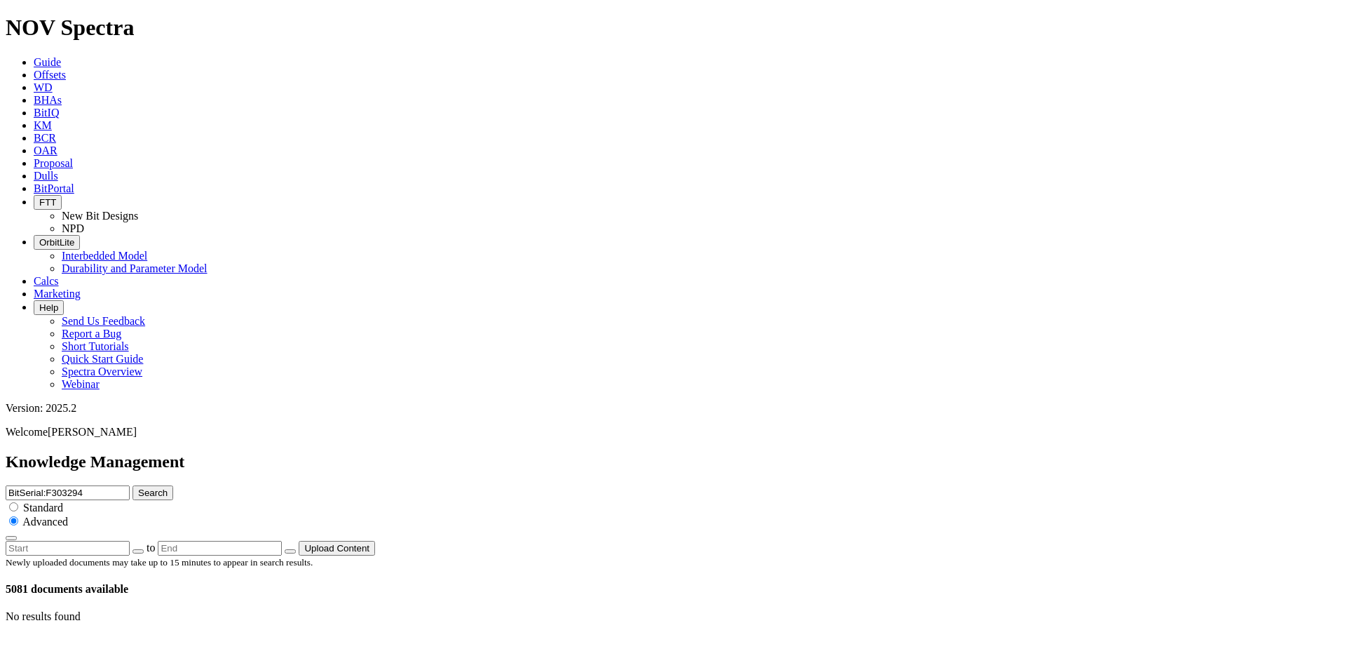
paste input "6"
type input "BitSerial:F303296"
click at [133, 485] on button "Search" at bounding box center [153, 492] width 41 height 15
drag, startPoint x: 650, startPoint y: 80, endPoint x: 319, endPoint y: 93, distance: 331.2
click at [319, 452] on div "Knowledge Management BitSerial:F303296 Search Standard Advanced to Upload Conte…" at bounding box center [673, 503] width 1335 height 103
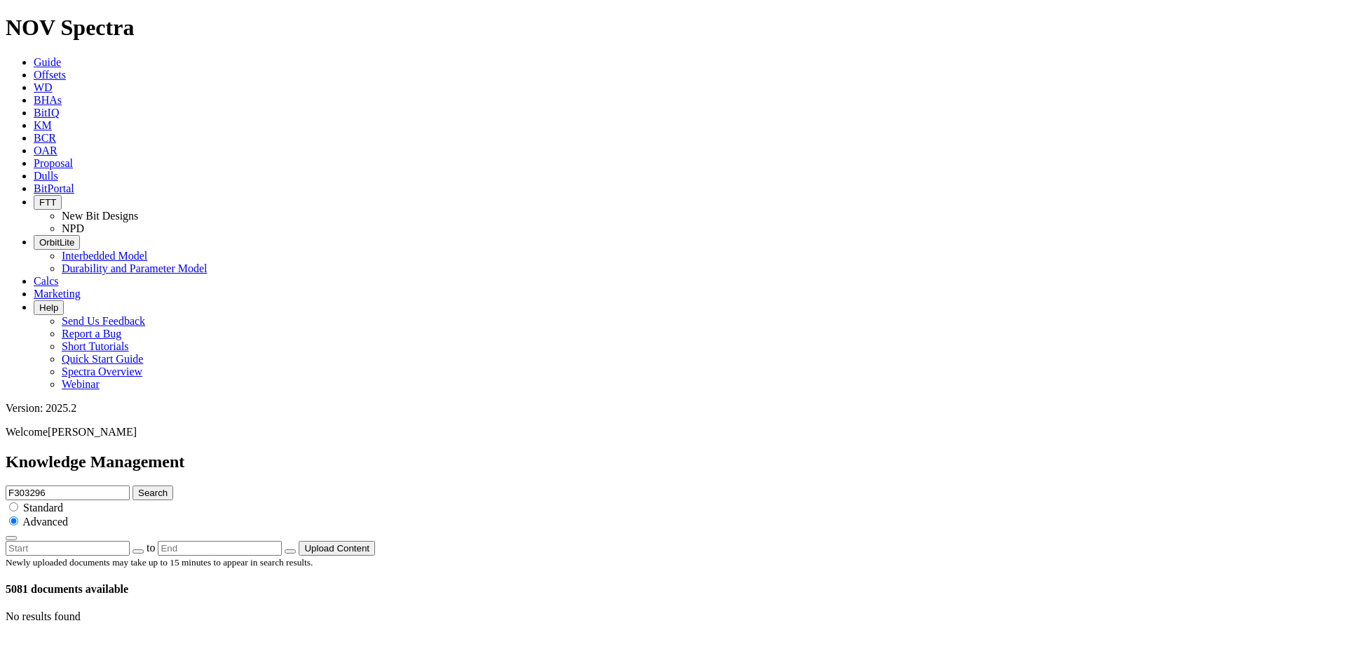
type input "F303296"
click at [133, 485] on button "Search" at bounding box center [153, 492] width 41 height 15
click at [18, 502] on input "radio" at bounding box center [13, 506] width 9 height 9
radio input "true"
radio input "false"
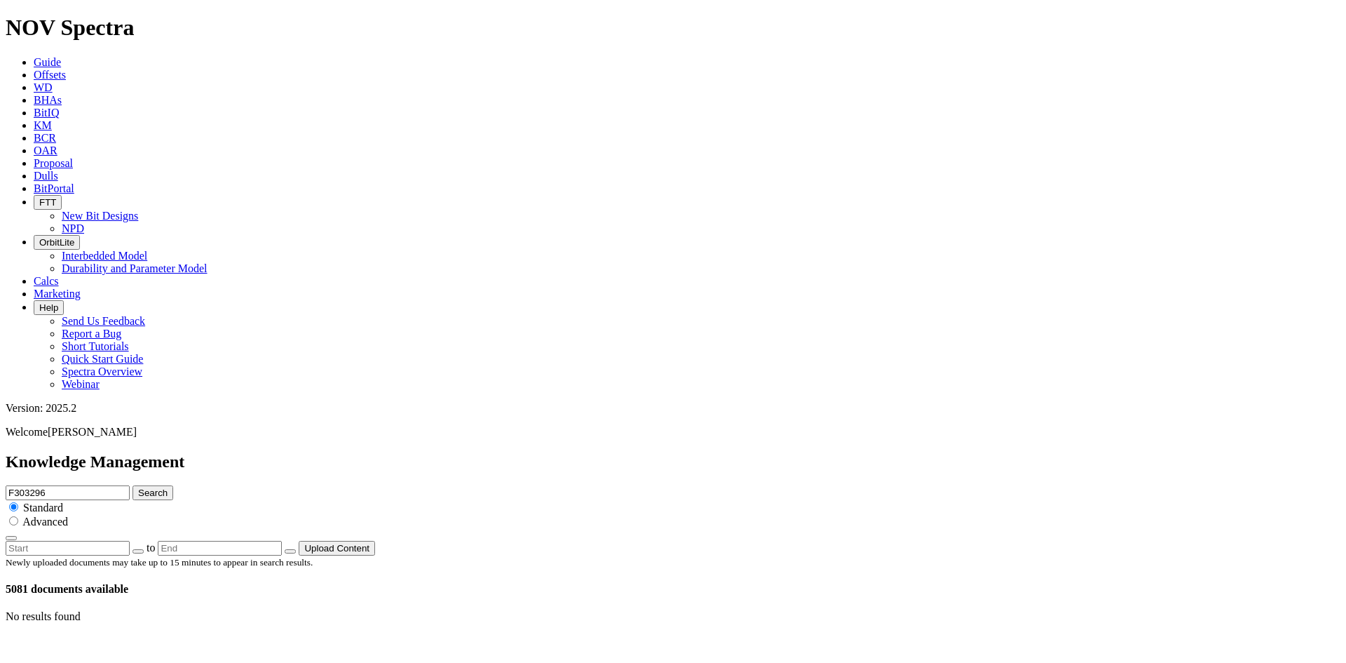
click at [173, 485] on button "Search" at bounding box center [153, 492] width 41 height 15
drag, startPoint x: 667, startPoint y: 81, endPoint x: 266, endPoint y: 78, distance: 400.4
click at [287, 452] on div "Knowledge Management F303296 Search Standard Advanced to Upload Content" at bounding box center [673, 503] width 1335 height 103
type input "summart"
click at [133, 485] on button "Search" at bounding box center [153, 492] width 41 height 15
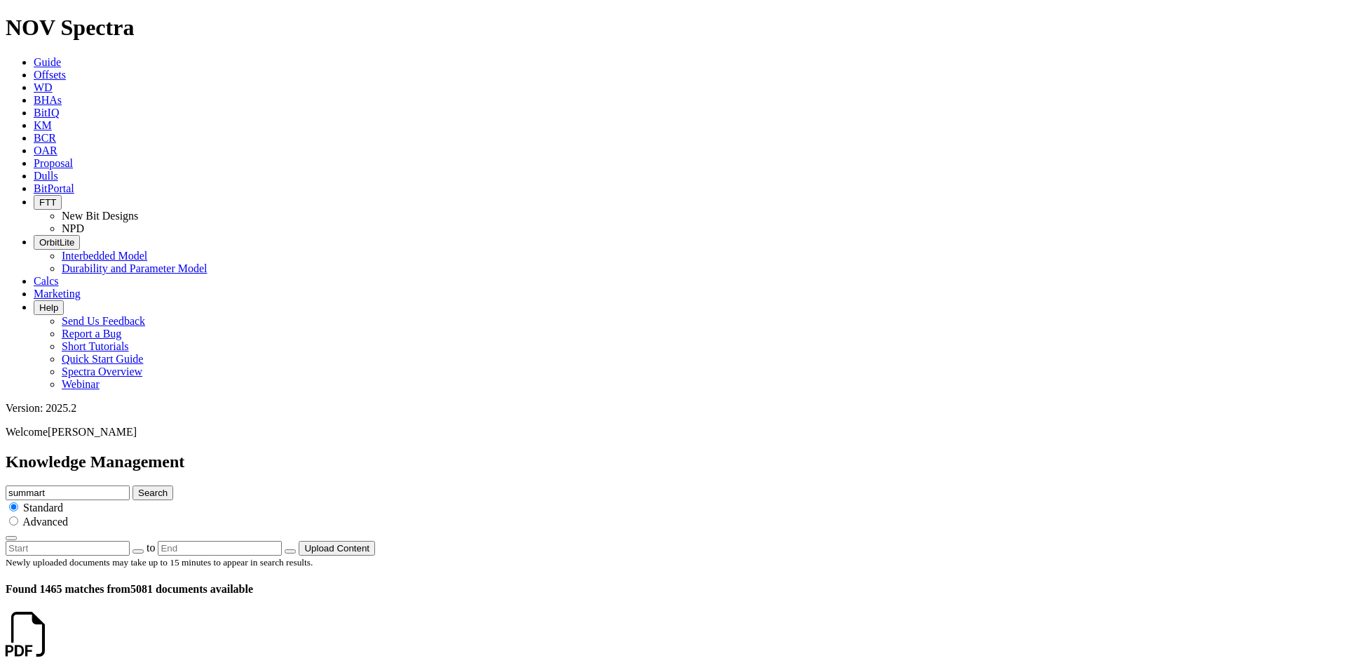
click at [130, 485] on input "summart" at bounding box center [68, 492] width 124 height 15
type input "summary"
click at [133, 485] on button "Search" at bounding box center [153, 492] width 41 height 15
